Goal: Task Accomplishment & Management: Use online tool/utility

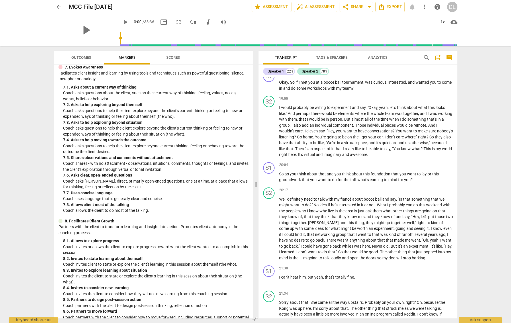
scroll to position [526, 0]
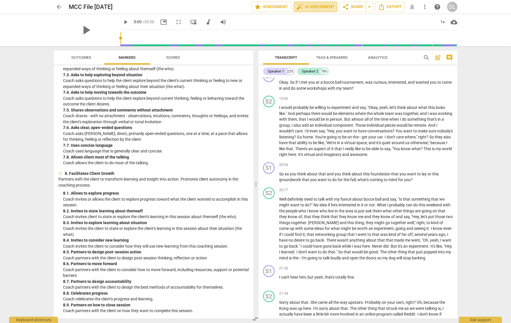
click at [311, 8] on span "auto_fix_high AI Assessment" at bounding box center [316, 6] width 38 height 7
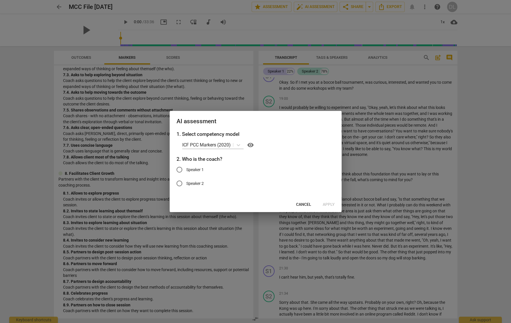
click at [180, 169] on input "Speaker 1" at bounding box center [180, 170] width 14 height 14
radio input "true"
click at [326, 204] on span "Apply" at bounding box center [329, 205] width 12 height 6
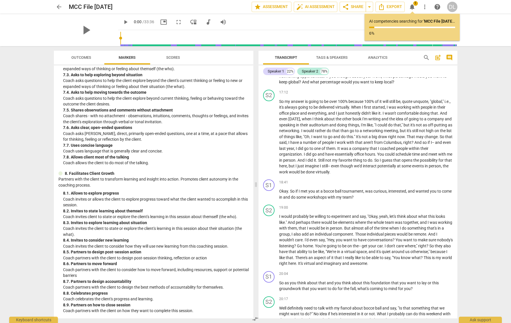
scroll to position [1466, 0]
click at [169, 56] on span "Scores" at bounding box center [173, 57] width 14 height 4
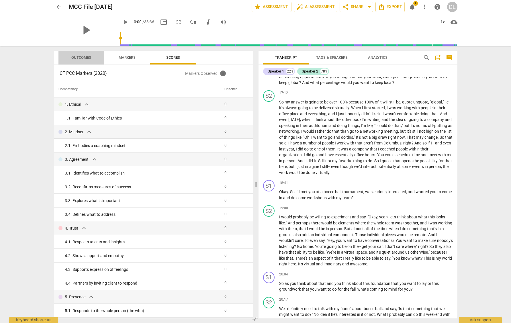
click at [81, 57] on span "Outcomes" at bounding box center [81, 57] width 20 height 4
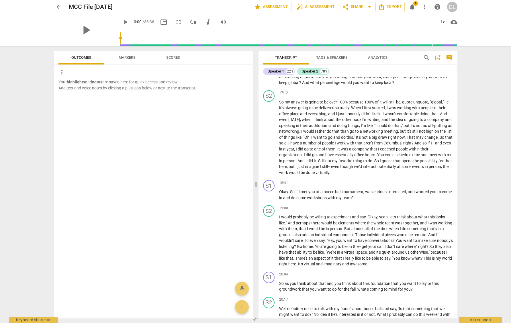
click at [129, 56] on span "Markers" at bounding box center [127, 57] width 17 height 4
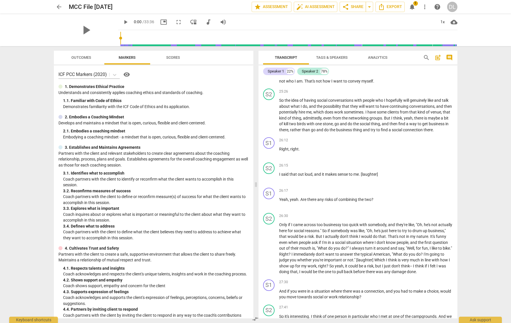
scroll to position [2070, 0]
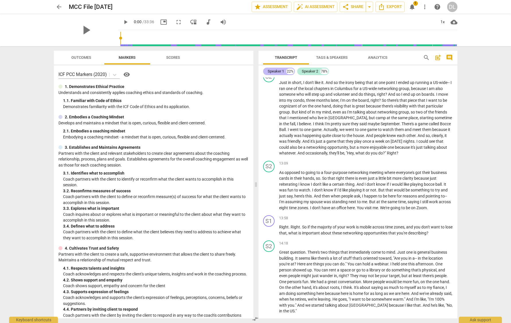
click at [278, 71] on div "Speaker 1" at bounding box center [276, 72] width 16 height 6
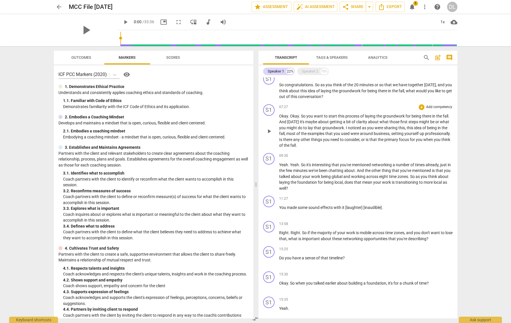
scroll to position [0, 0]
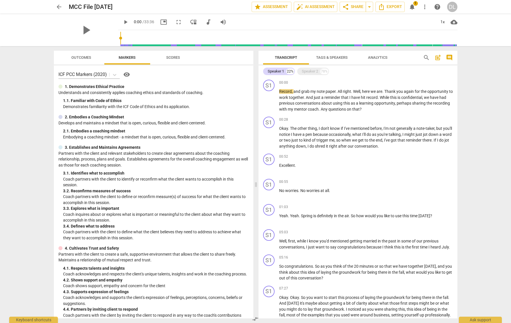
click at [335, 56] on span "Tags & Speakers" at bounding box center [332, 57] width 32 height 4
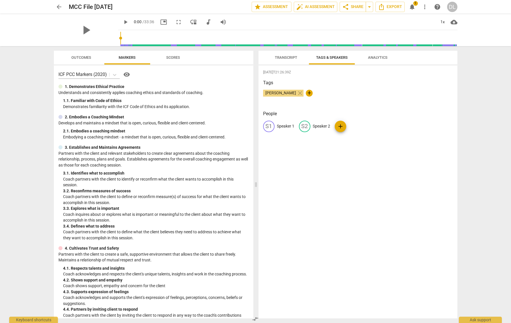
click at [283, 127] on p "Speaker 1" at bounding box center [285, 126] width 17 height 6
type input "Coach"
click at [354, 126] on p "Speaker 2" at bounding box center [358, 126] width 17 height 6
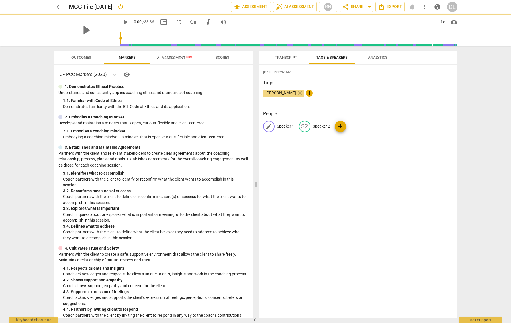
click at [290, 126] on p "Speaker 1" at bounding box center [285, 126] width 17 height 6
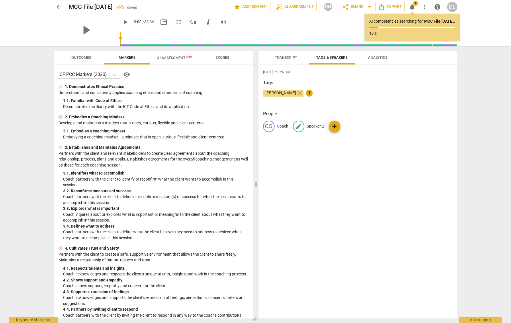
click at [314, 126] on p "Speaker 2" at bounding box center [315, 126] width 17 height 6
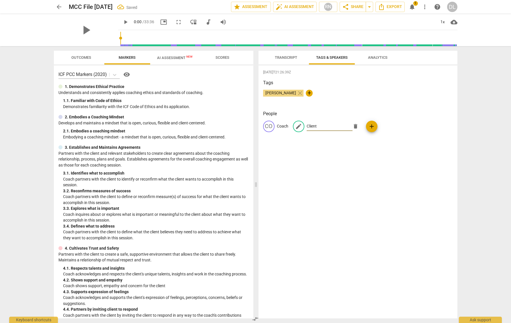
type input "Client"
click at [346, 153] on div "[DATE]T21:26:39Z Tags [PERSON_NAME] close + People CO Coach edit Client delete …" at bounding box center [358, 191] width 199 height 253
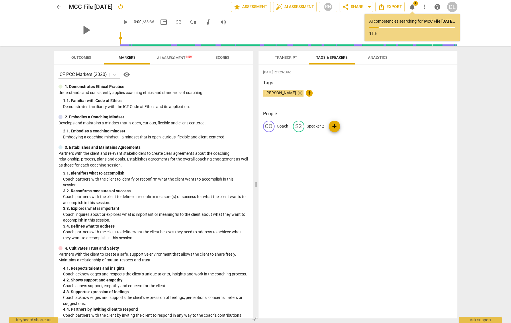
click at [165, 58] on span "AI Assessment New" at bounding box center [175, 58] width 36 height 4
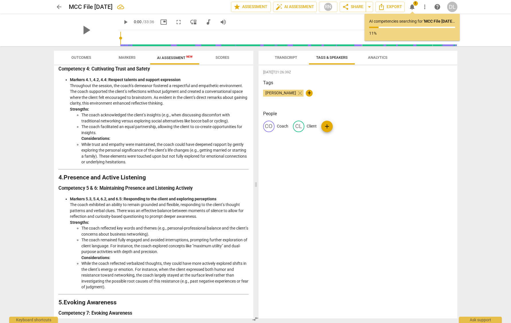
scroll to position [377, 0]
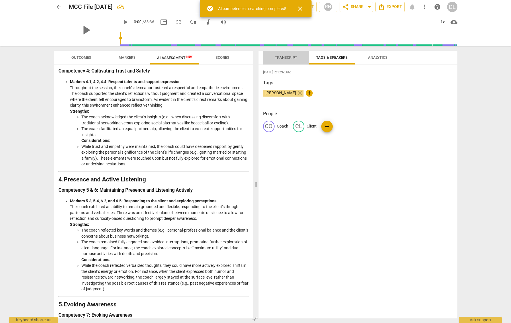
click at [285, 58] on span "Transcript" at bounding box center [286, 57] width 22 height 4
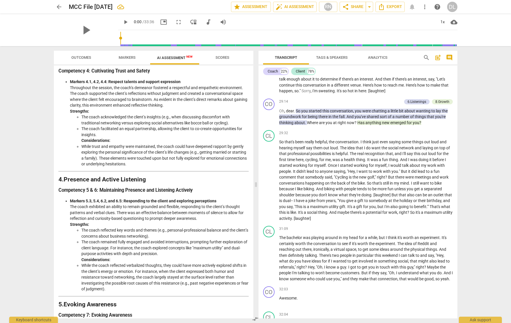
scroll to position [2693, 0]
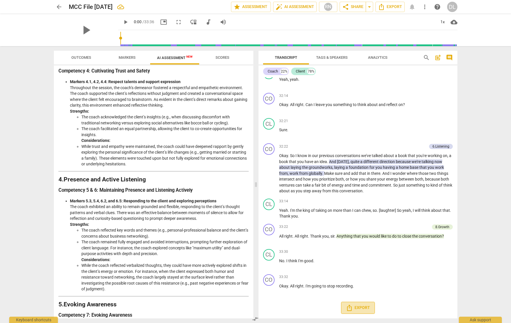
click at [360, 309] on span "Export" at bounding box center [358, 308] width 24 height 7
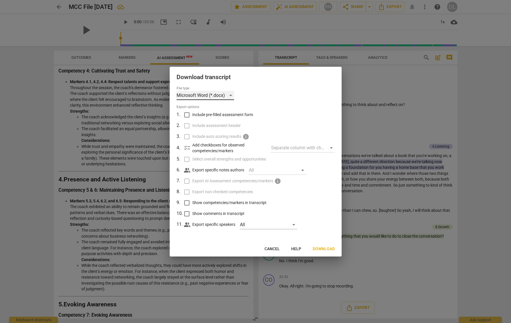
click at [230, 94] on div "Microsoft Word (*.docx)" at bounding box center [206, 95] width 58 height 9
click at [217, 96] on li "Microsoft Word (*.docx)" at bounding box center [216, 96] width 79 height 14
click at [325, 249] on span "Download" at bounding box center [324, 249] width 22 height 6
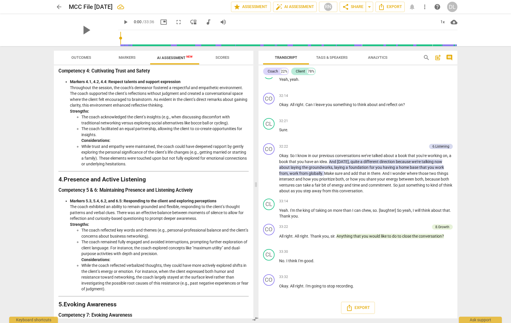
click at [223, 59] on span "Scores" at bounding box center [223, 57] width 14 height 4
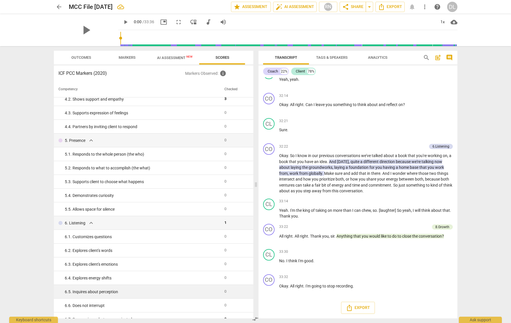
scroll to position [0, 0]
